Goal: Task Accomplishment & Management: Manage account settings

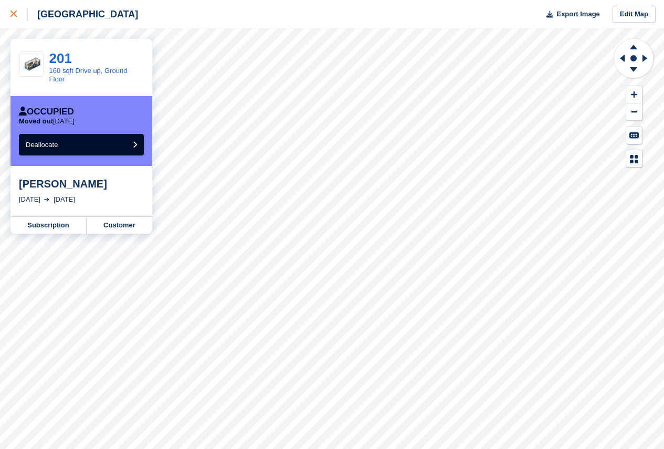
click at [12, 11] on icon at bounding box center [14, 14] width 6 height 6
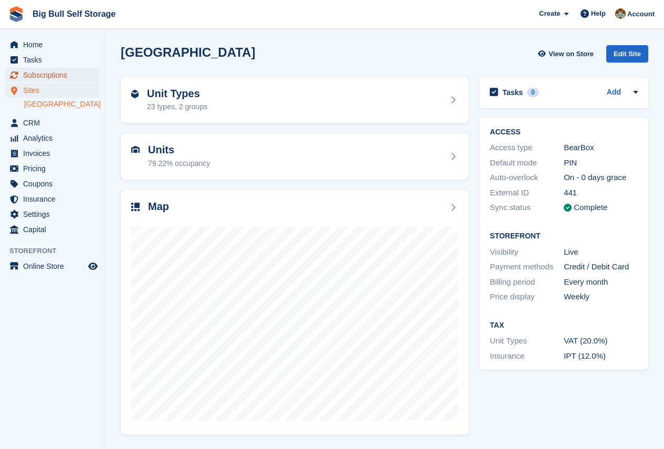
click at [40, 75] on span "Subscriptions" at bounding box center [54, 75] width 63 height 15
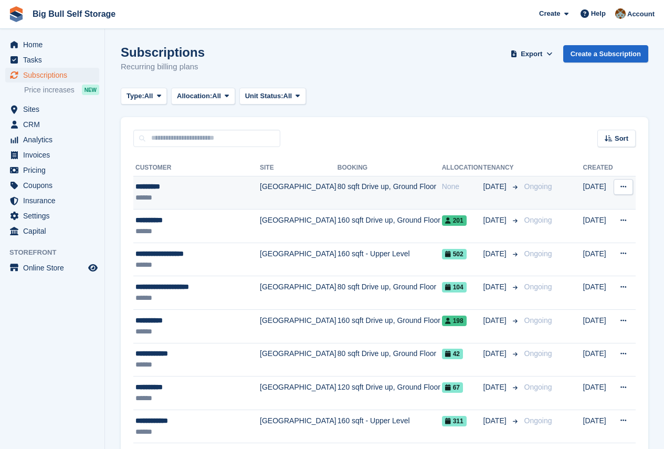
click at [163, 183] on div "*********" at bounding box center [196, 186] width 123 height 11
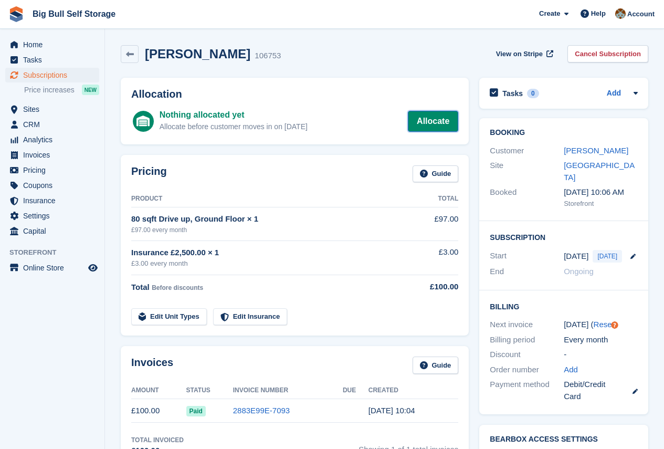
click at [440, 121] on link "Allocate" at bounding box center [433, 121] width 50 height 21
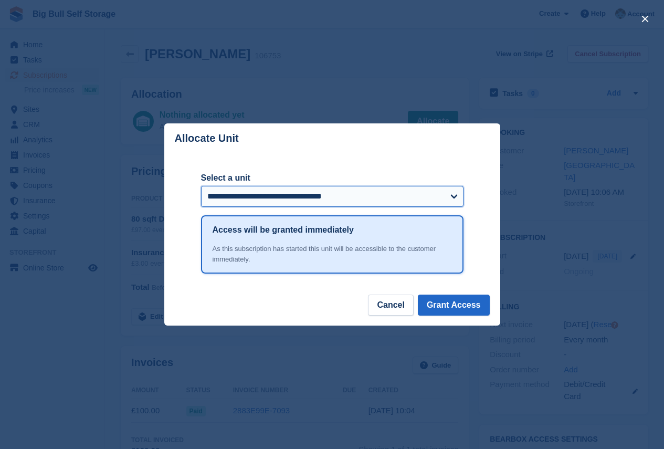
click at [442, 200] on select "**********" at bounding box center [332, 196] width 263 height 21
select select "******"
click at [201, 187] on select "**********" at bounding box center [332, 196] width 263 height 21
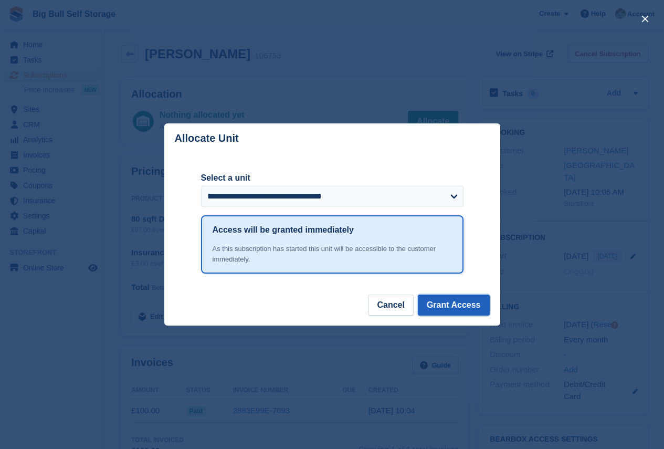
click at [464, 307] on button "Grant Access" at bounding box center [454, 305] width 72 height 21
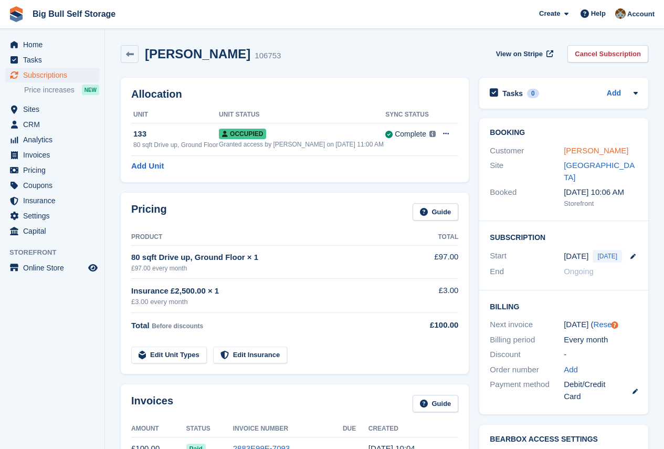
click at [580, 149] on link "[PERSON_NAME]" at bounding box center [596, 150] width 65 height 9
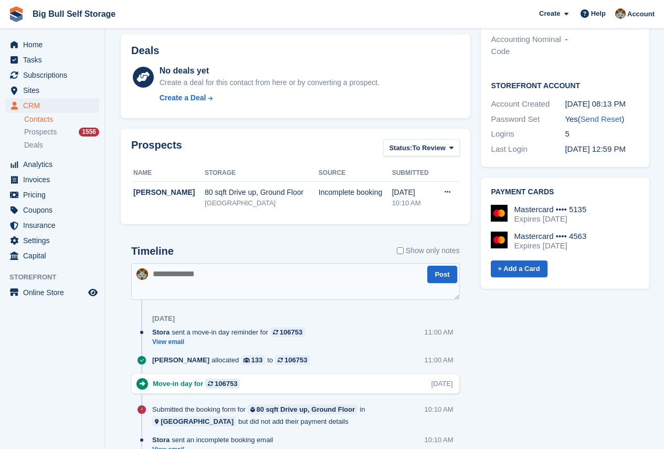
scroll to position [420, 0]
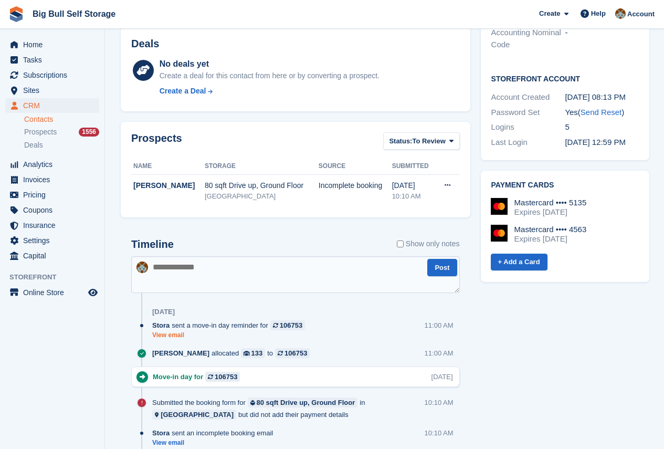
click at [176, 335] on link "View email" at bounding box center [231, 335] width 158 height 9
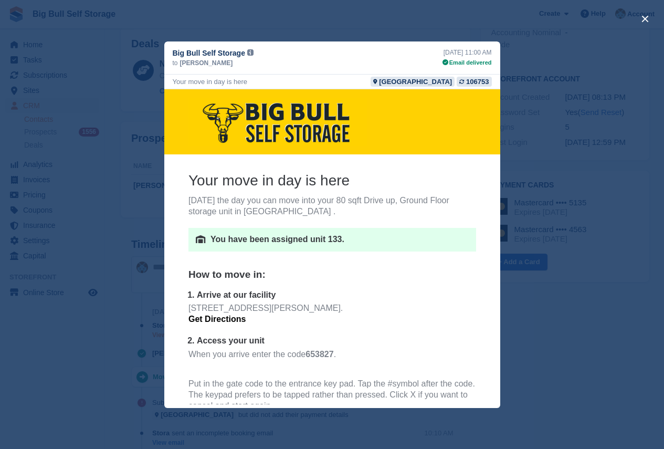
scroll to position [0, 0]
click at [643, 18] on button "close" at bounding box center [645, 19] width 17 height 17
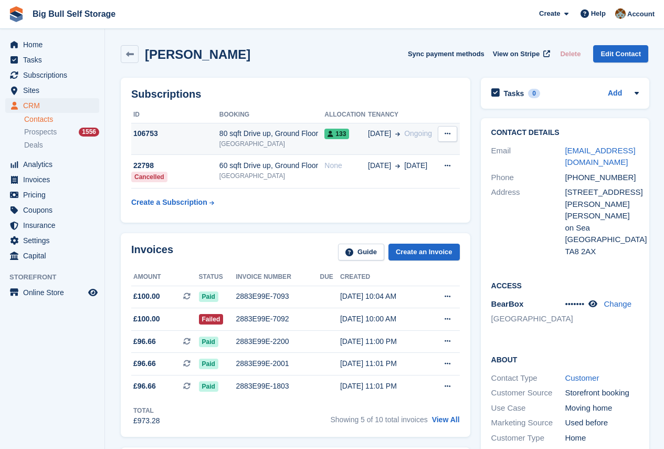
click at [148, 127] on td "106753" at bounding box center [175, 139] width 88 height 32
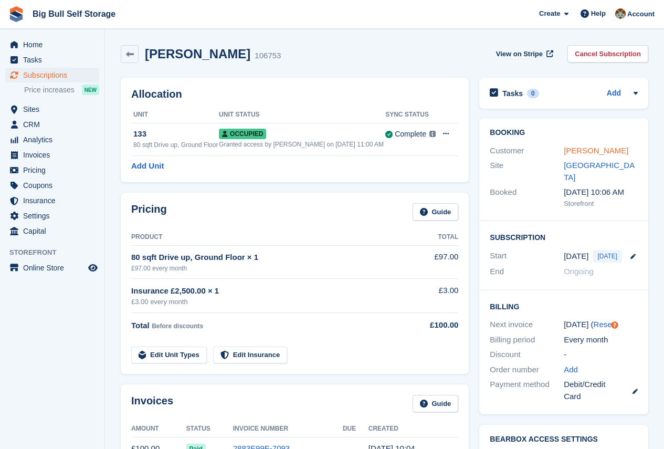
click at [597, 149] on link "[PERSON_NAME]" at bounding box center [596, 150] width 65 height 9
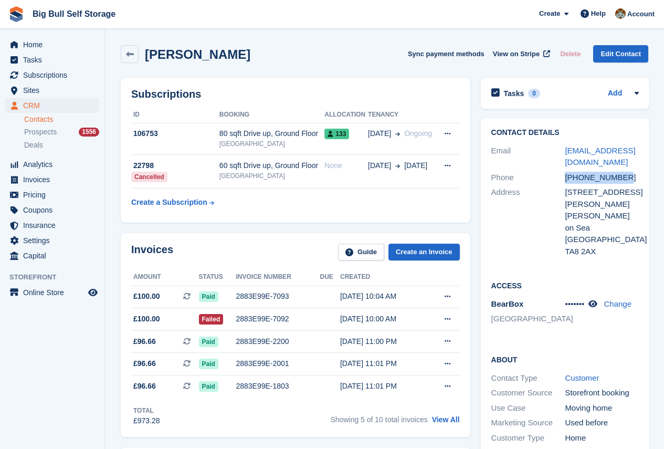
drag, startPoint x: 626, startPoint y: 174, endPoint x: 562, endPoint y: 179, distance: 63.7
click at [562, 179] on div "Phone [PHONE_NUMBER]" at bounding box center [566, 177] width 148 height 15
copy div "[PHONE_NUMBER]"
drag, startPoint x: 589, startPoint y: 164, endPoint x: 564, endPoint y: 151, distance: 28.7
click at [564, 151] on div "Email [EMAIL_ADDRESS][DOMAIN_NAME]" at bounding box center [566, 156] width 148 height 27
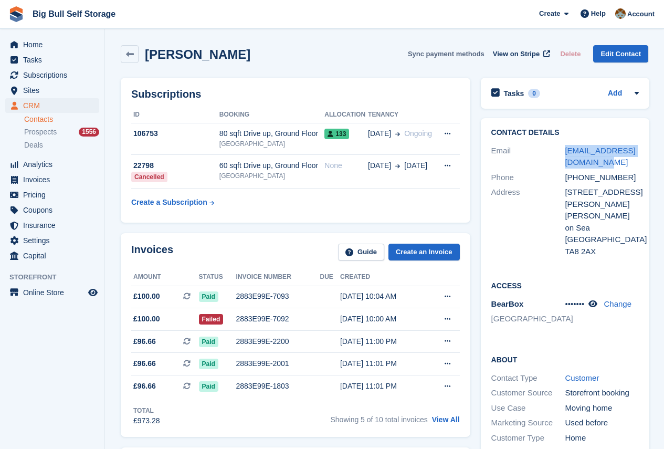
copy div "[EMAIL_ADDRESS][DOMAIN_NAME]"
click at [609, 161] on div "[EMAIL_ADDRESS][DOMAIN_NAME]" at bounding box center [602, 157] width 74 height 24
drag, startPoint x: 604, startPoint y: 163, endPoint x: 565, endPoint y: 149, distance: 42.2
click at [565, 149] on div "[EMAIL_ADDRESS][DOMAIN_NAME]" at bounding box center [602, 157] width 74 height 24
copy link "[EMAIL_ADDRESS][DOMAIN_NAME]"
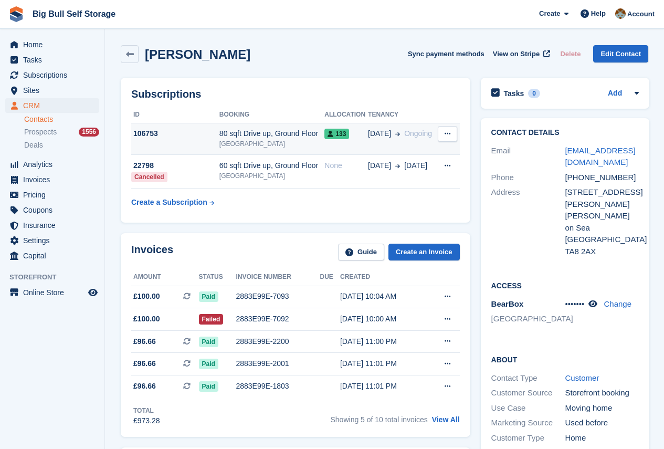
click at [151, 134] on div "106753" at bounding box center [175, 133] width 88 height 11
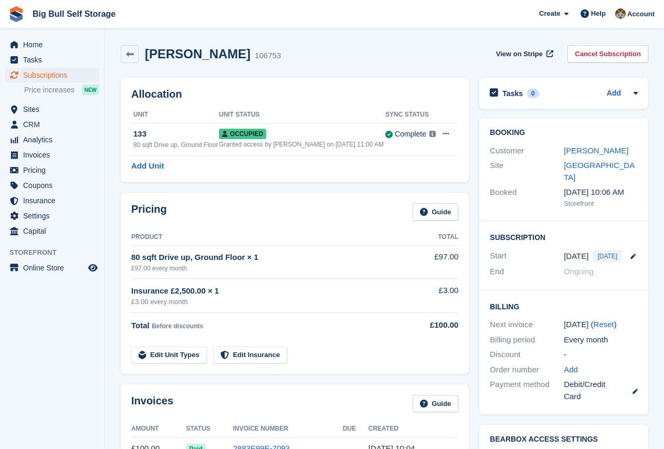
scroll to position [105, 0]
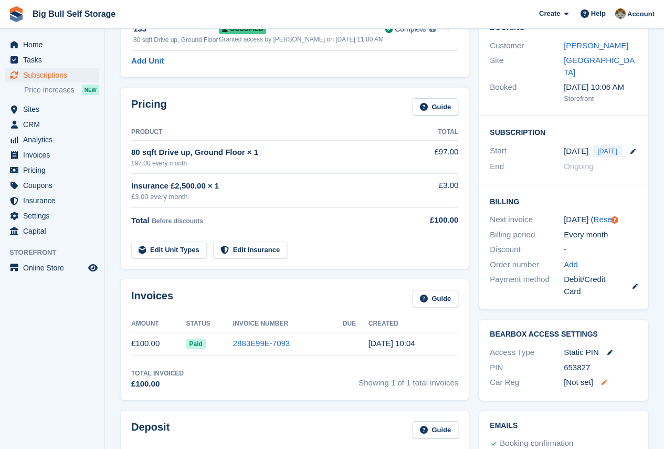
click at [607, 380] on icon at bounding box center [604, 382] width 5 height 5
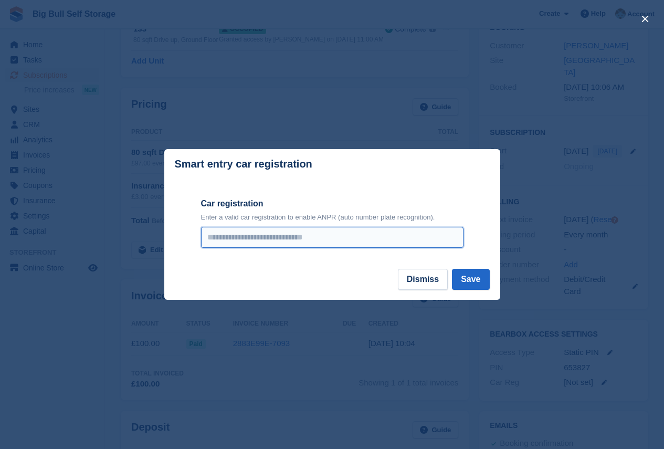
click at [250, 236] on input "Car registration" at bounding box center [332, 237] width 263 height 21
type input "*******"
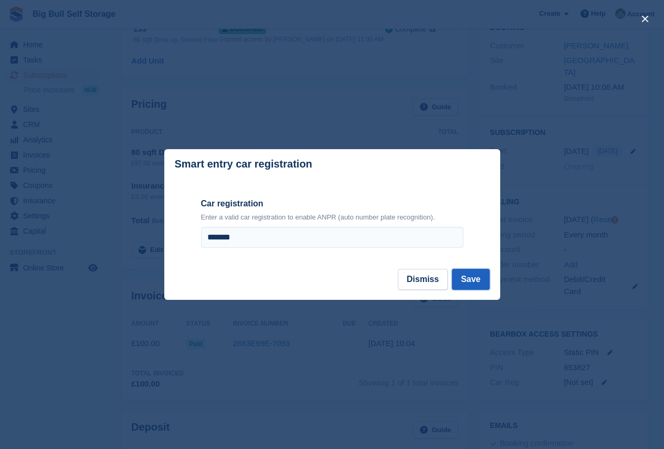
click at [475, 281] on button "Save" at bounding box center [470, 279] width 37 height 21
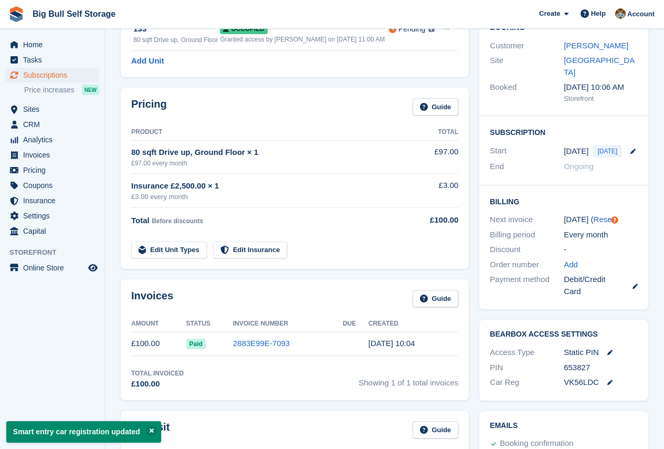
scroll to position [0, 0]
